Goal: Transaction & Acquisition: Purchase product/service

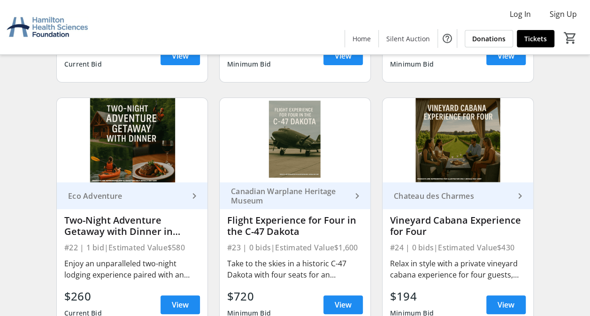
scroll to position [1792, 0]
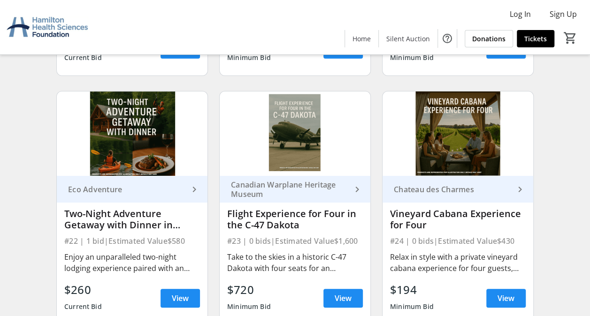
click at [109, 214] on div "Two-Night Adventure Getaway with Dinner in [GEOGRAPHIC_DATA][PERSON_NAME]" at bounding box center [132, 219] width 136 height 23
click at [93, 276] on div "Eco Adventure keyboard_arrow_right Two-Night Adventure Getaway with Dinner in S…" at bounding box center [132, 250] width 151 height 149
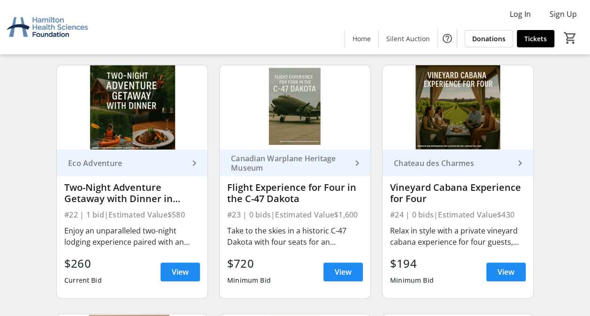
scroll to position [1820, 0]
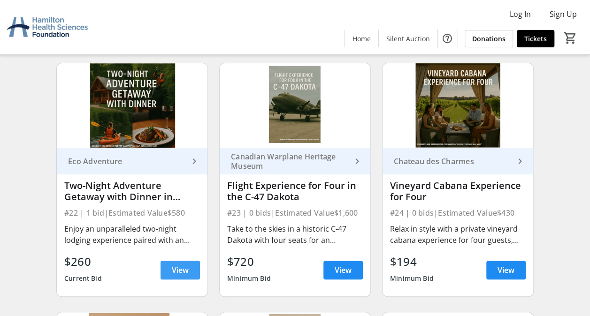
click at [186, 273] on span "View" at bounding box center [180, 270] width 17 height 11
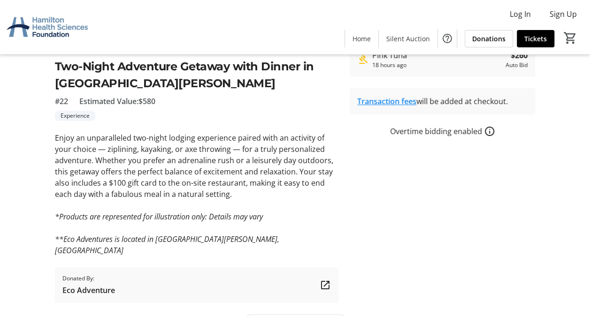
scroll to position [212, 0]
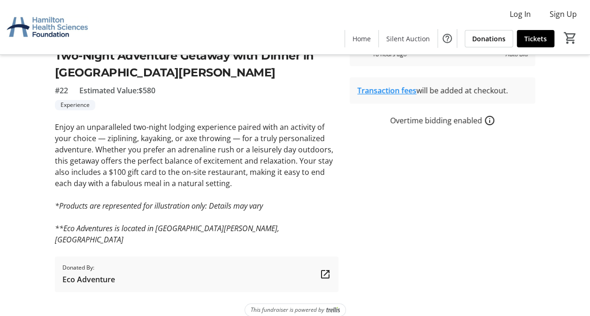
click at [325, 269] on mat-icon at bounding box center [324, 274] width 11 height 11
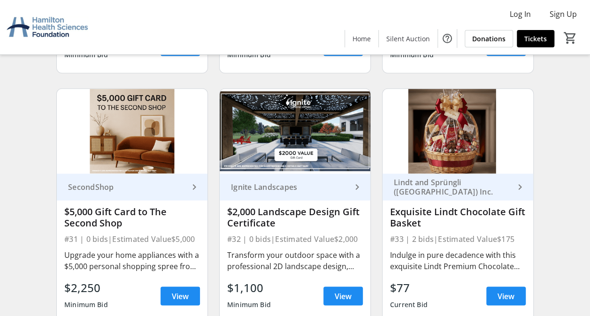
scroll to position [2575, 0]
